Goal: Information Seeking & Learning: Learn about a topic

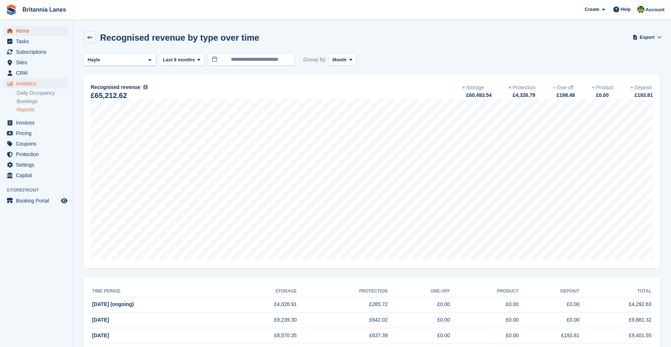
click at [36, 30] on span "Home" at bounding box center [38, 31] width 44 height 10
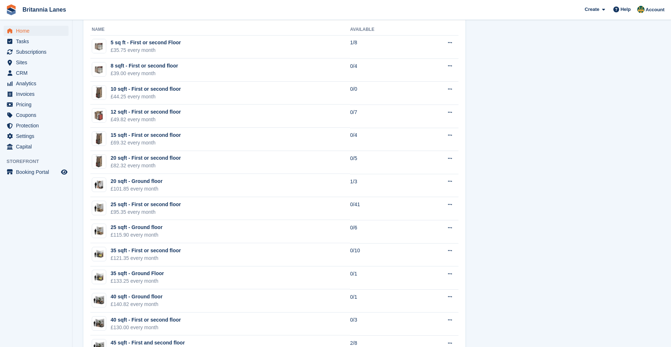
scroll to position [435, 0]
click at [32, 61] on span "Sites" at bounding box center [38, 62] width 44 height 10
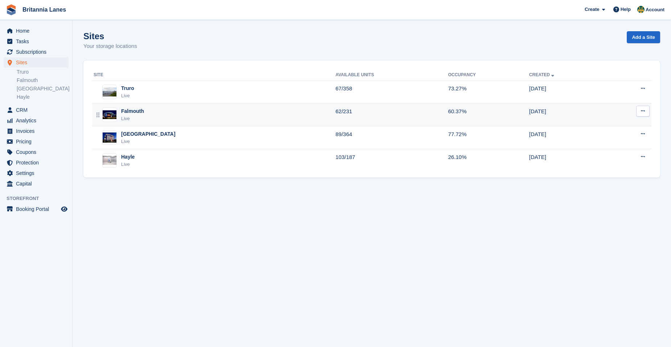
click at [188, 112] on div "Falmouth Live" at bounding box center [215, 114] width 242 height 15
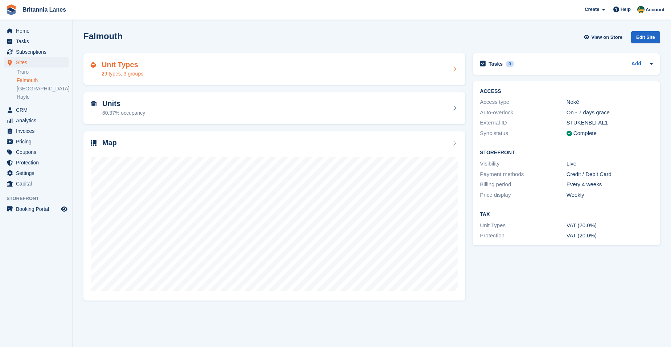
click at [183, 74] on div "Unit Types 29 types, 3 groups" at bounding box center [274, 69] width 367 height 17
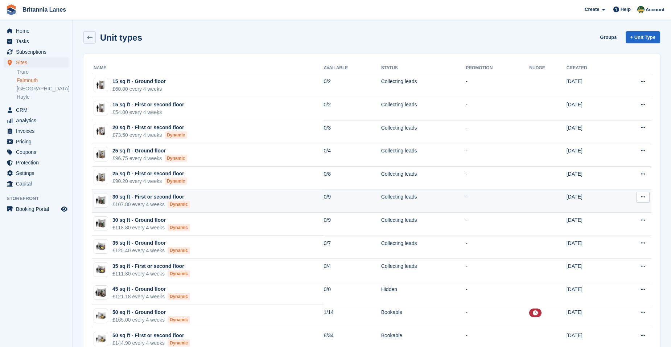
click at [140, 202] on div "£107.80 every 4 weeks Dynamic" at bounding box center [151, 205] width 78 height 8
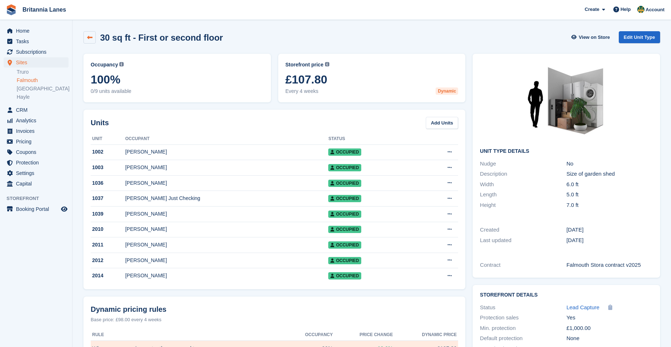
click at [91, 35] on icon at bounding box center [89, 37] width 5 height 5
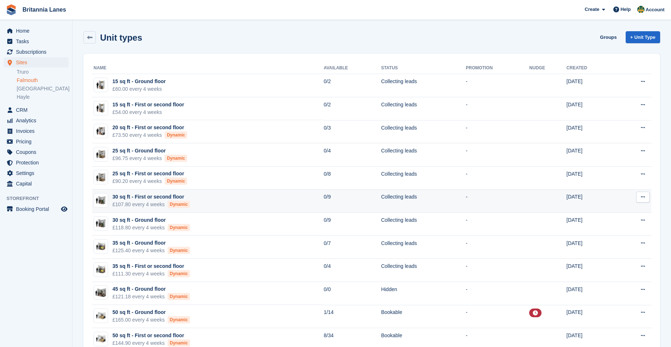
click at [154, 193] on div "30 sq ft - First or second floor" at bounding box center [151, 197] width 78 height 8
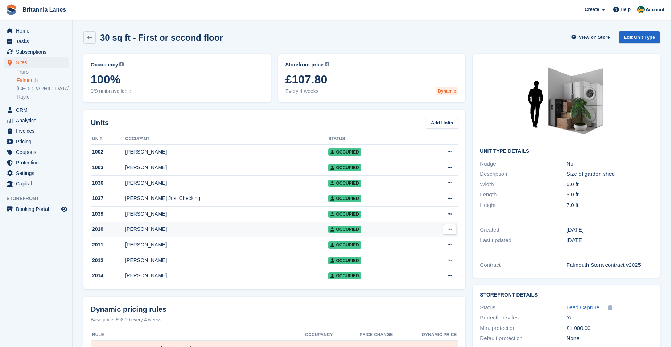
click at [160, 233] on div "Oscar Rose" at bounding box center [226, 229] width 203 height 8
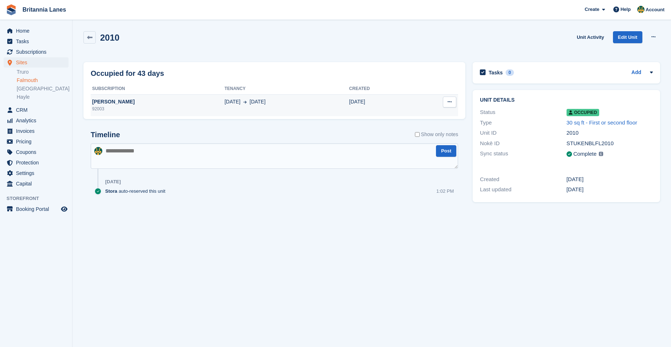
click at [131, 104] on div "[PERSON_NAME]" at bounding box center [158, 102] width 134 height 8
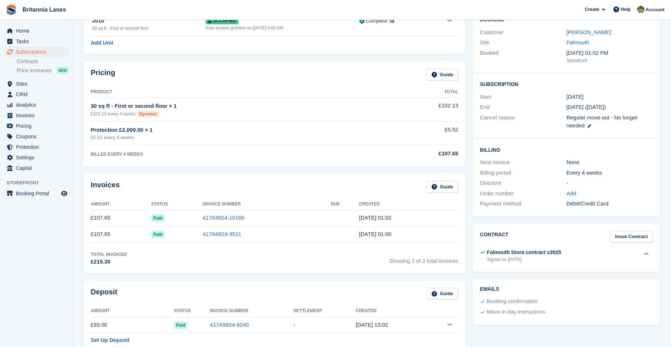
scroll to position [109, 0]
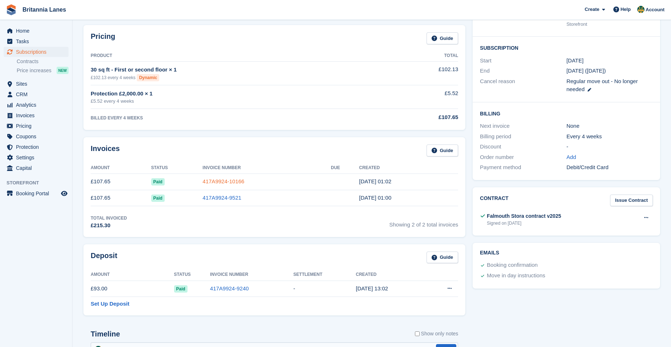
click at [210, 181] on link "417A9924-10166" at bounding box center [224, 181] width 42 height 6
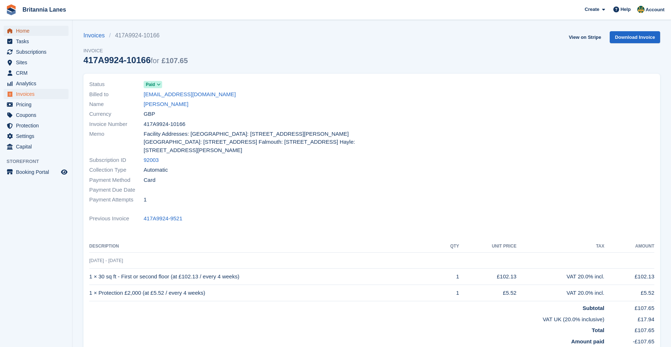
click at [28, 28] on span "Home" at bounding box center [38, 31] width 44 height 10
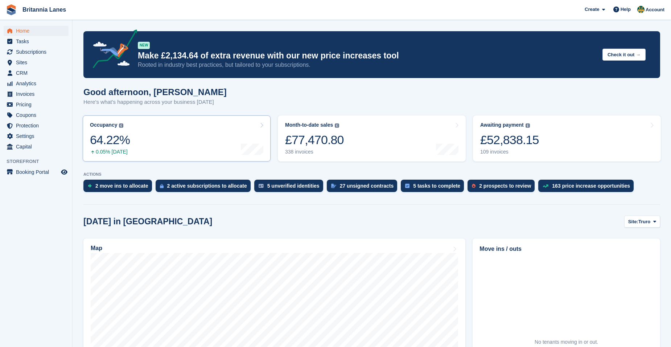
click at [188, 153] on link "Occupancy The percentage of all currently allocated units in terms of area. Inc…" at bounding box center [177, 138] width 188 height 46
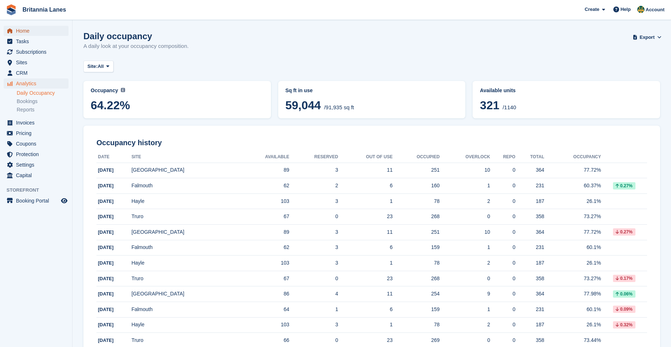
click at [33, 29] on span "Home" at bounding box center [38, 31] width 44 height 10
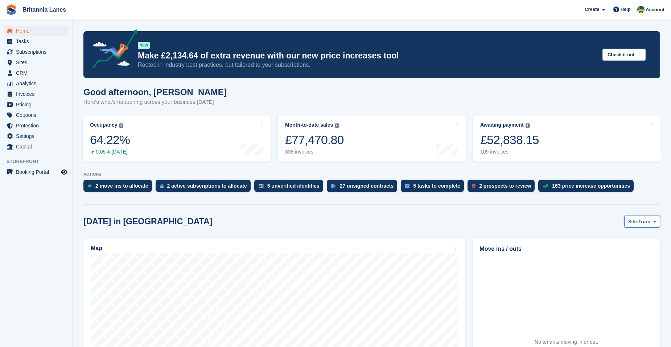
click at [648, 220] on span "Truro" at bounding box center [644, 221] width 12 height 7
click at [627, 256] on link "Falmouth" at bounding box center [624, 251] width 65 height 13
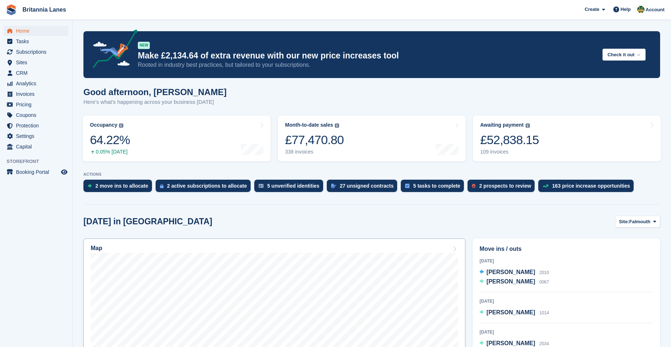
scroll to position [181, 0]
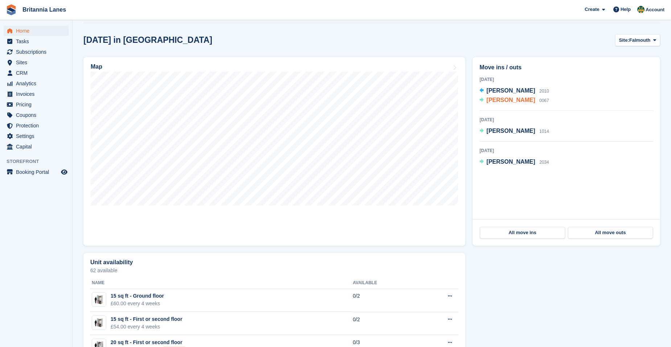
click at [498, 101] on span "[PERSON_NAME]" at bounding box center [510, 100] width 49 height 6
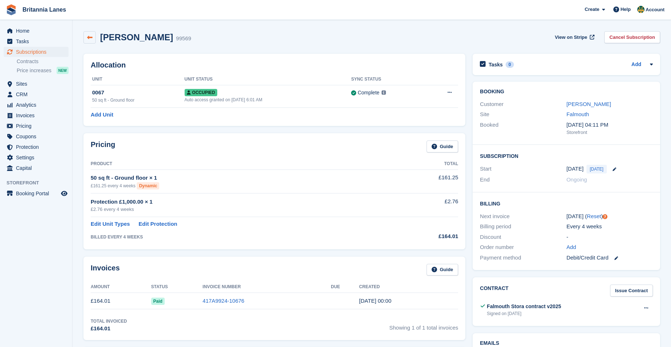
click at [91, 33] on link at bounding box center [89, 37] width 12 height 12
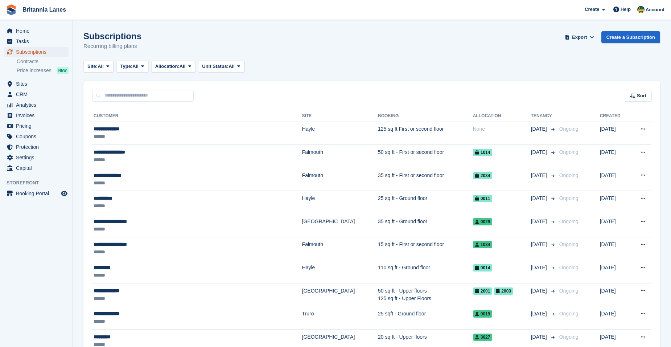
click at [25, 52] on span "Subscriptions" at bounding box center [38, 52] width 44 height 10
click at [37, 30] on span "Home" at bounding box center [38, 31] width 44 height 10
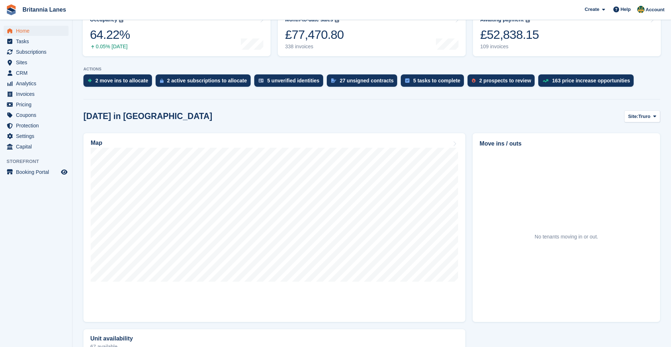
scroll to position [109, 0]
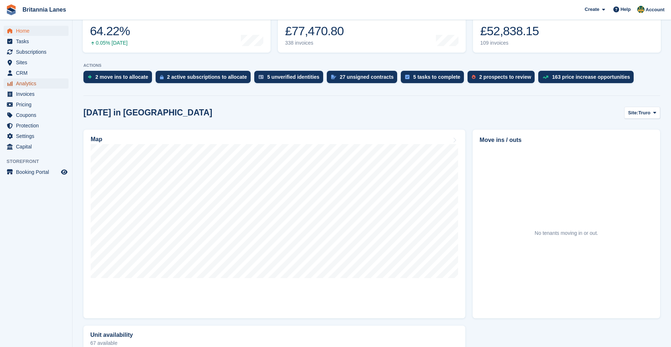
click at [36, 82] on span "Analytics" at bounding box center [38, 83] width 44 height 10
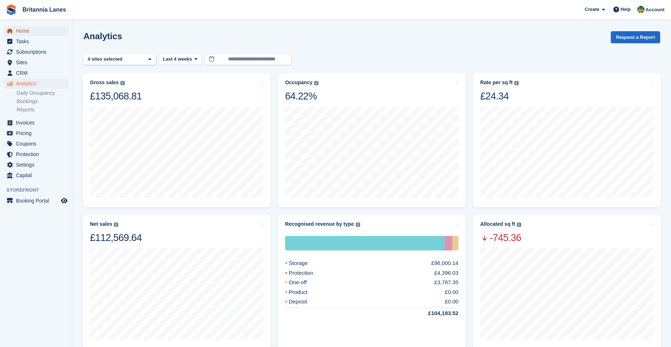
click at [43, 34] on span "Home" at bounding box center [38, 31] width 44 height 10
